Goal: Navigation & Orientation: Understand site structure

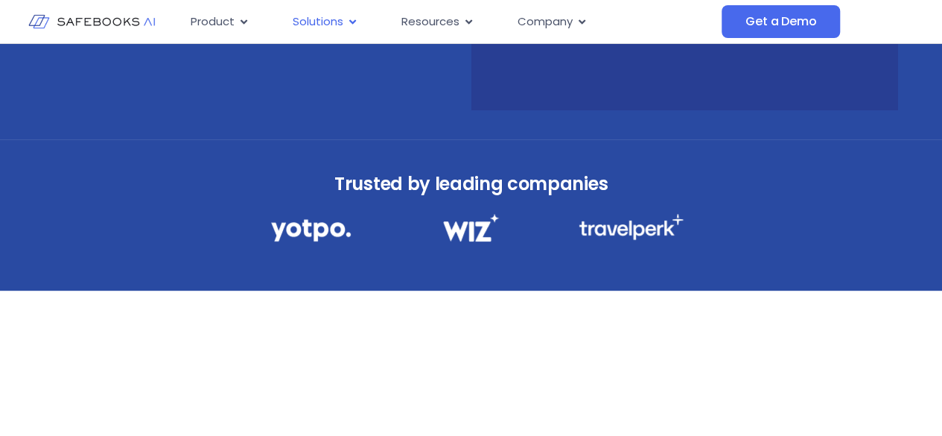
click at [339, 22] on span "Solutions" at bounding box center [318, 21] width 51 height 17
click at [322, 13] on span "Solutions" at bounding box center [318, 21] width 51 height 17
click at [338, 19] on span "Solutions" at bounding box center [318, 21] width 51 height 17
click at [234, 22] on span "Product" at bounding box center [213, 21] width 44 height 17
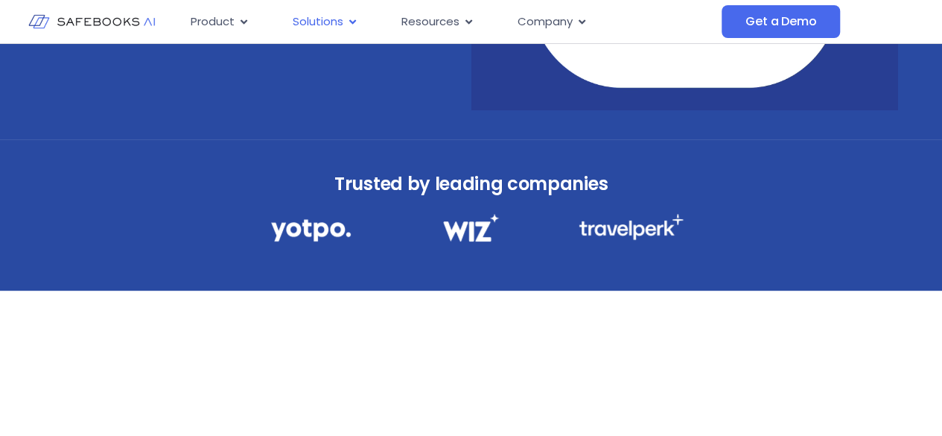
click at [336, 21] on span "Solutions" at bounding box center [318, 21] width 51 height 17
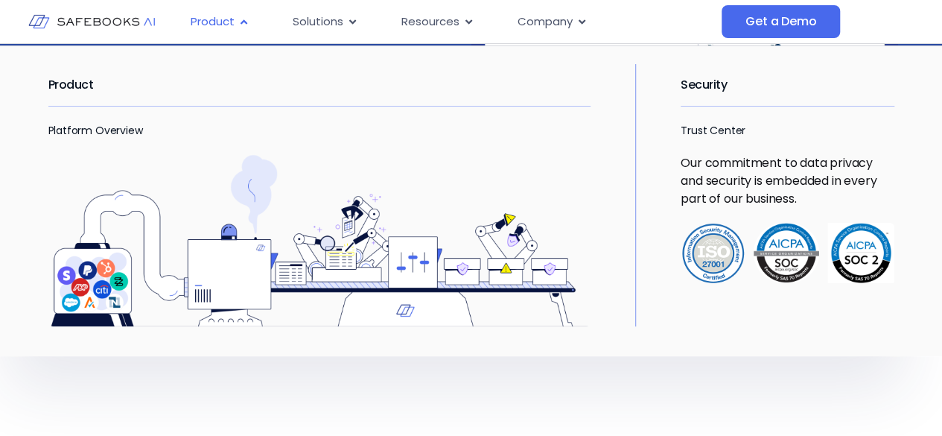
click at [217, 20] on span "Product" at bounding box center [213, 21] width 44 height 17
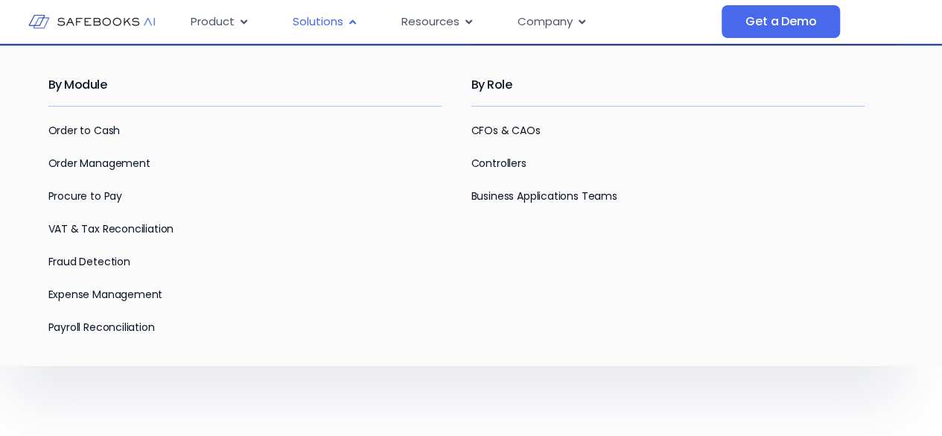
click at [344, 19] on div "Solutions Close Solutions Open Solutions" at bounding box center [325, 21] width 89 height 29
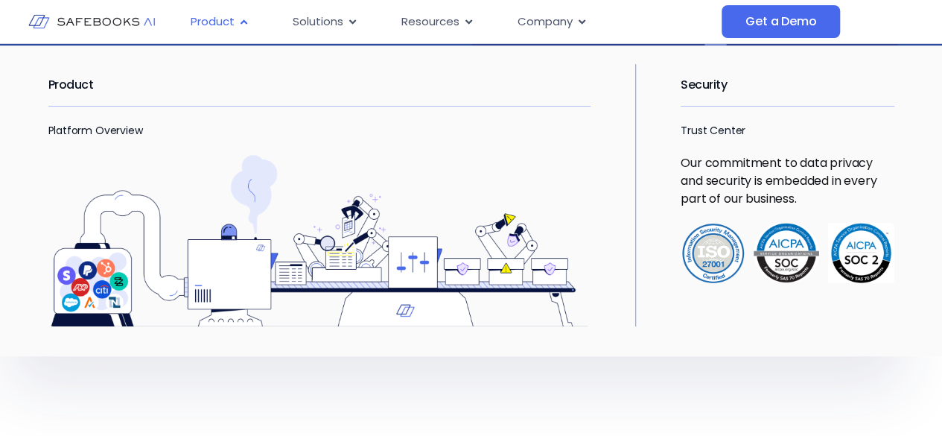
click at [205, 26] on span "Product" at bounding box center [213, 21] width 44 height 17
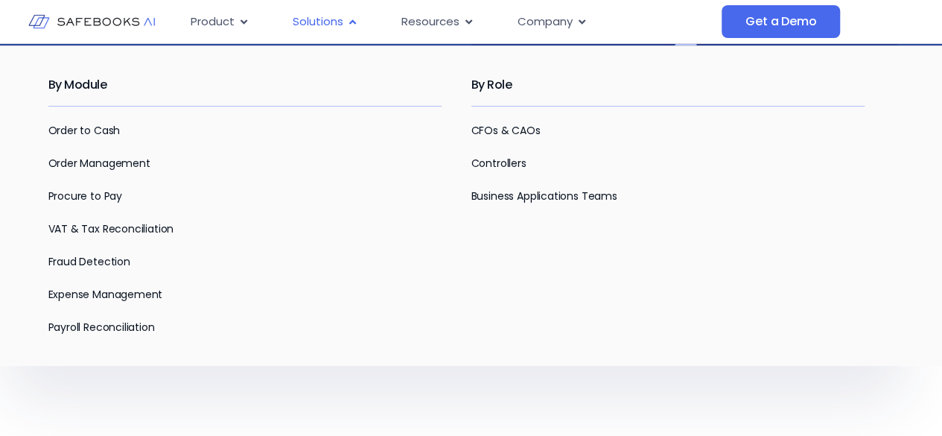
click at [322, 27] on span "Solutions" at bounding box center [318, 21] width 51 height 17
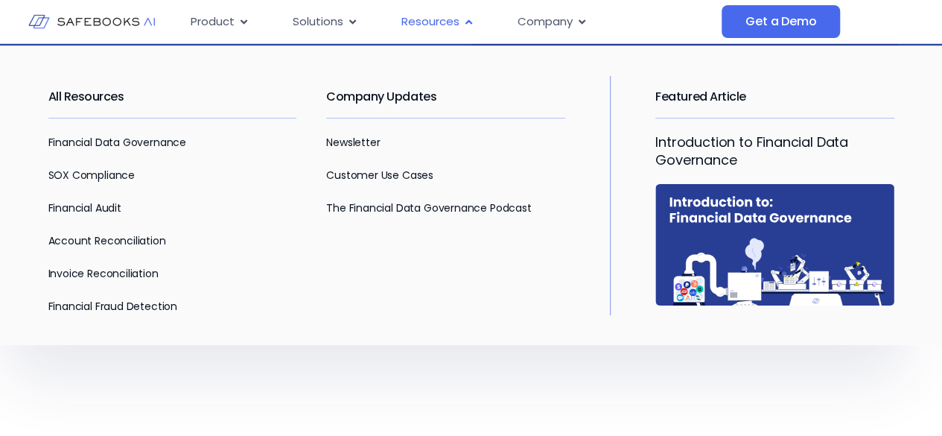
click at [437, 26] on span "Resources" at bounding box center [430, 21] width 58 height 17
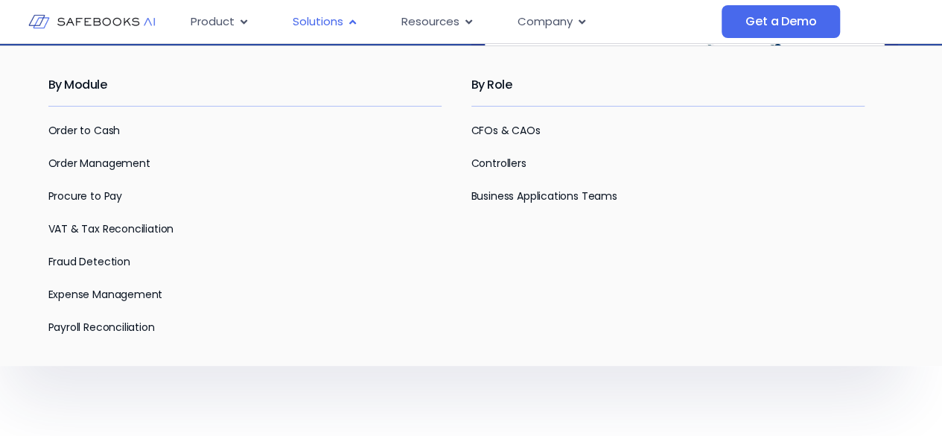
click at [314, 26] on span "Solutions" at bounding box center [318, 21] width 51 height 17
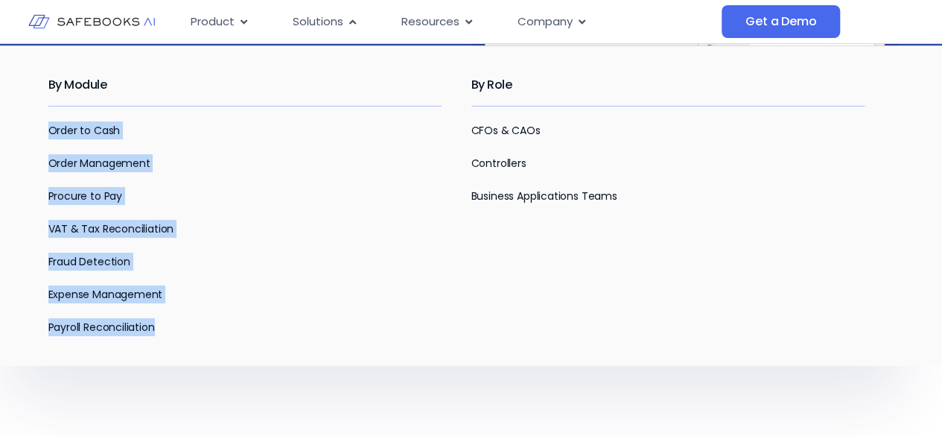
drag, startPoint x: 42, startPoint y: 122, endPoint x: 160, endPoint y: 335, distance: 243.6
click at [160, 335] on div "By Module Order to Cash Order Management Procure to Pay VAT & Tax Reconciliatio…" at bounding box center [471, 205] width 942 height 320
copy div "Order to Cash Order Management Procure to Pay VAT & Tax Reconciliation Fraud De…"
